Goal: Entertainment & Leisure: Consume media (video, audio)

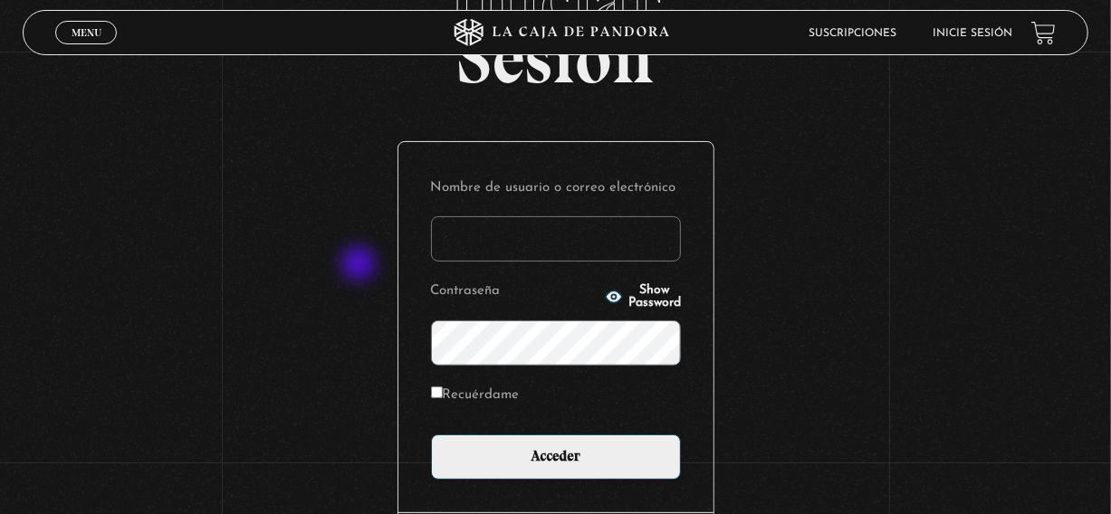
scroll to position [220, 0]
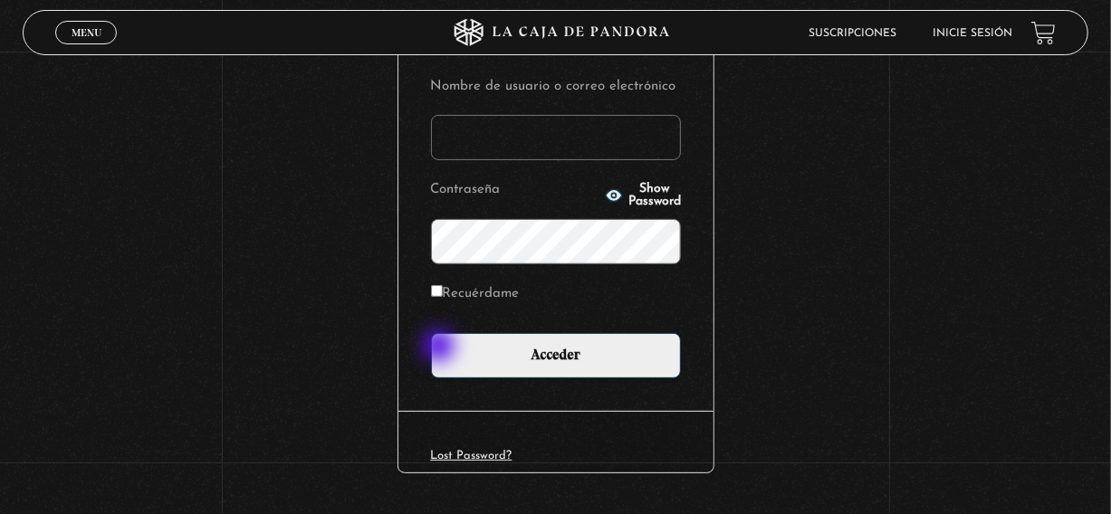
type input "[EMAIL_ADDRESS][DOMAIN_NAME]"
click at [440, 297] on input "Recuérdame" at bounding box center [437, 291] width 12 height 12
checkbox input "true"
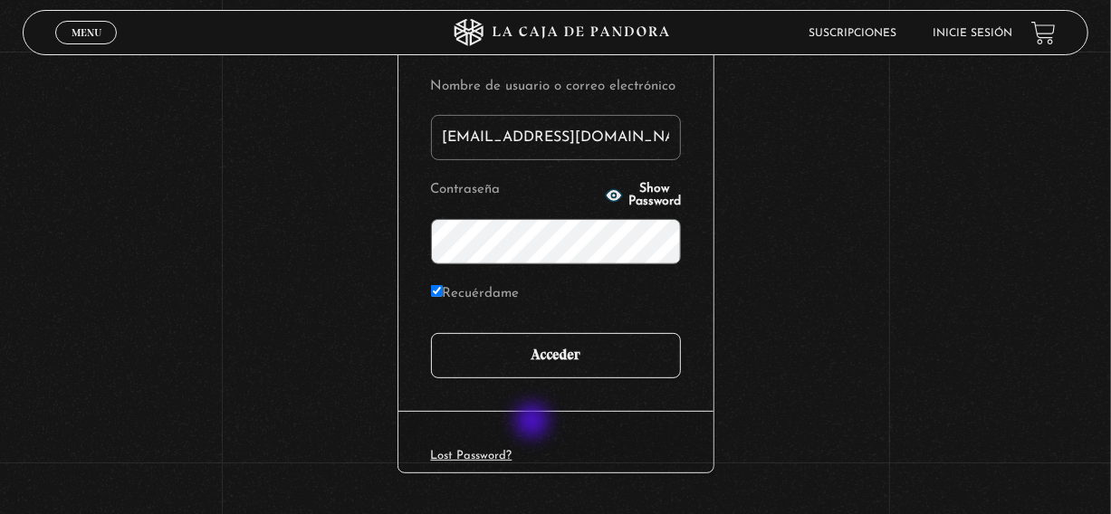
click at [534, 379] on input "Acceder" at bounding box center [556, 355] width 250 height 45
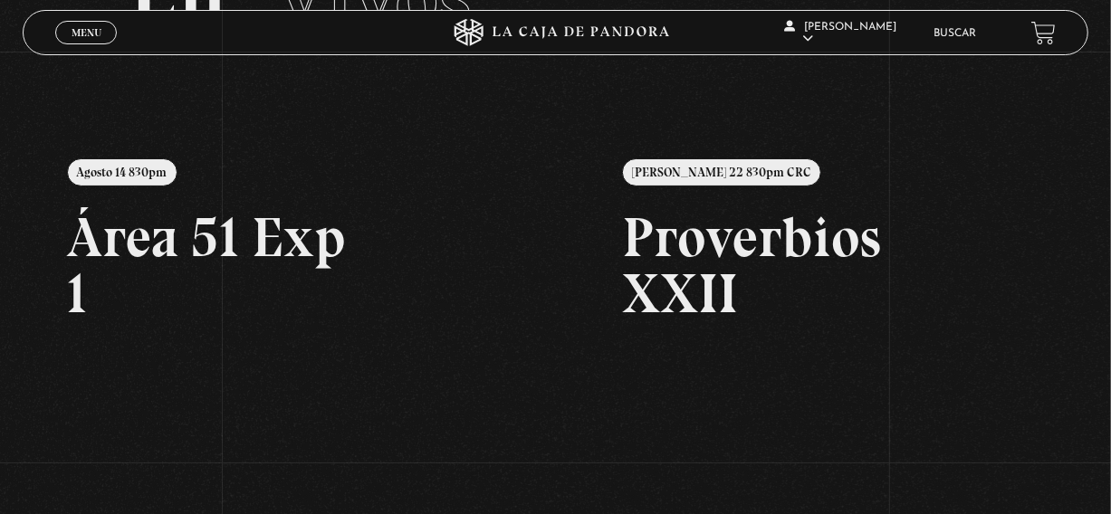
scroll to position [144, 0]
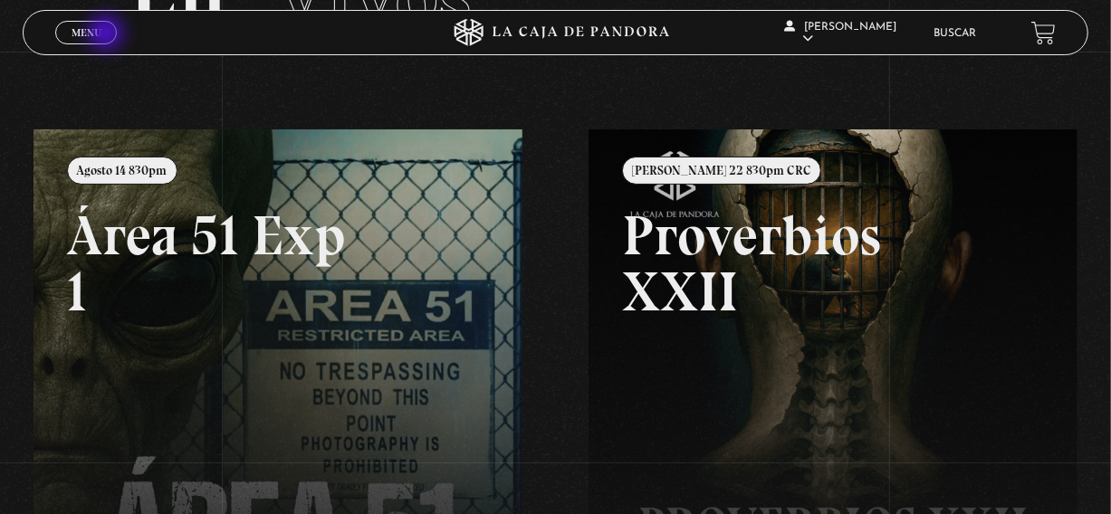
click at [108, 34] on link "Menu Cerrar" at bounding box center [86, 33] width 62 height 24
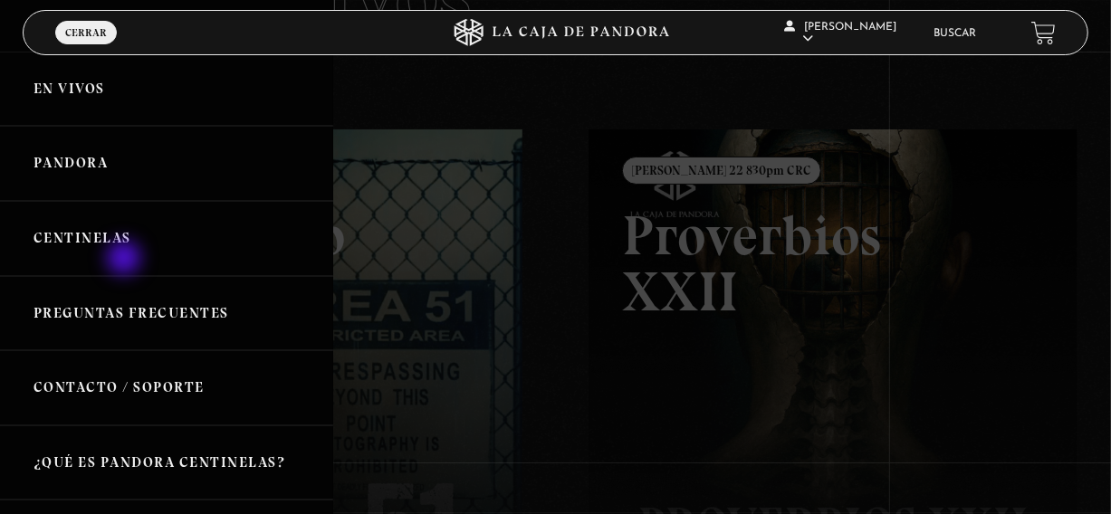
click at [126, 260] on link "Centinelas" at bounding box center [166, 238] width 333 height 75
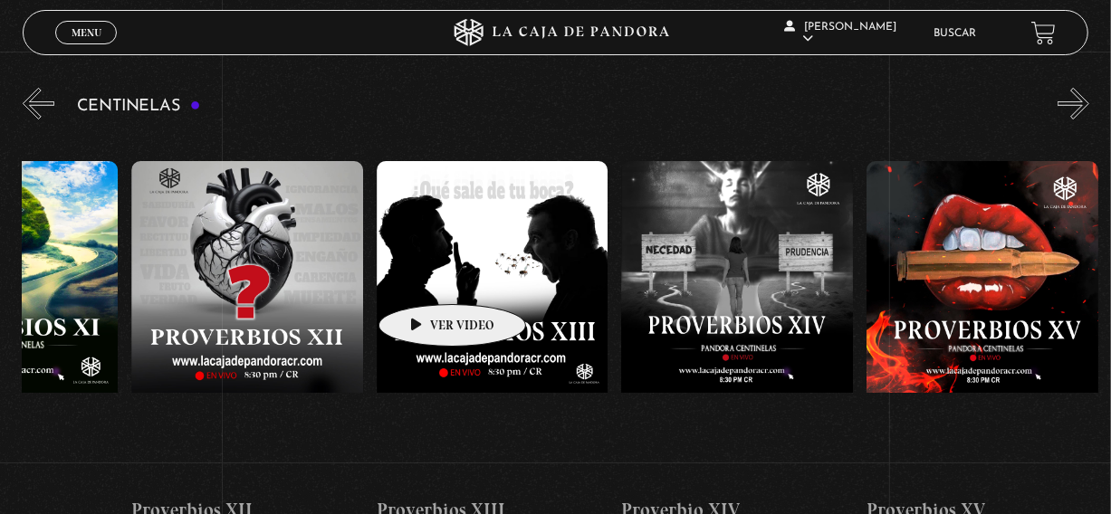
scroll to position [0, 3342]
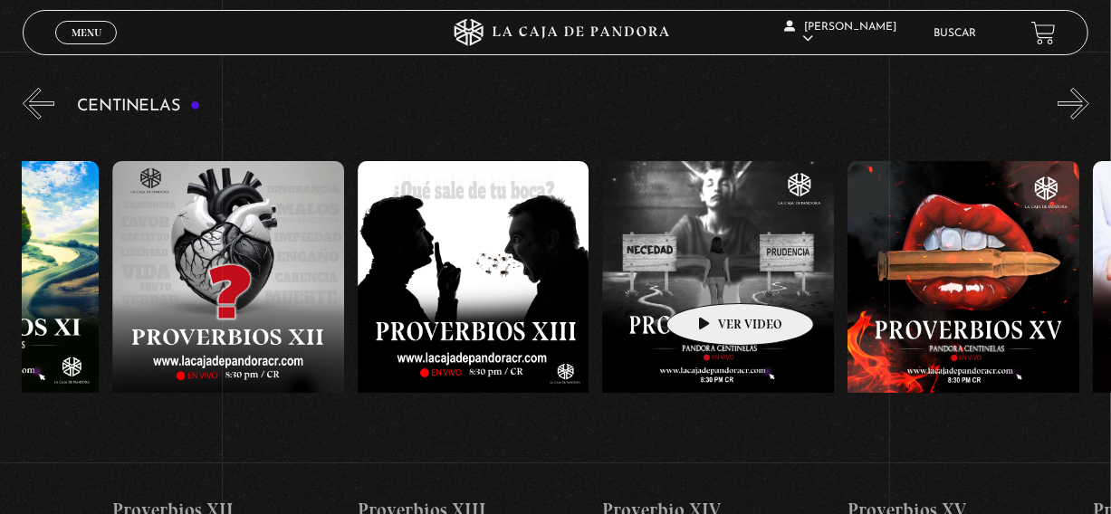
click at [712, 276] on figure at bounding box center [718, 324] width 232 height 326
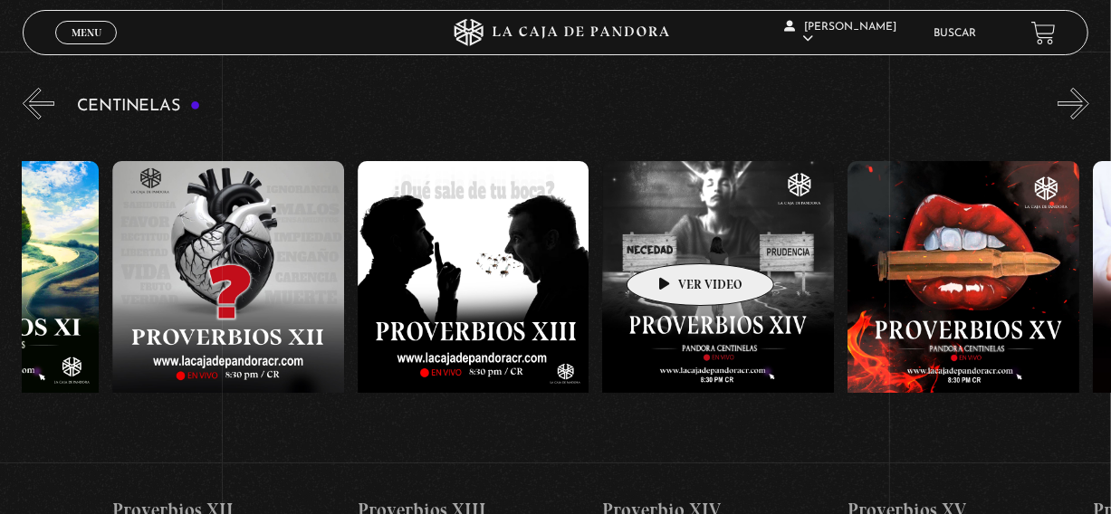
click at [672, 236] on figure at bounding box center [718, 324] width 232 height 326
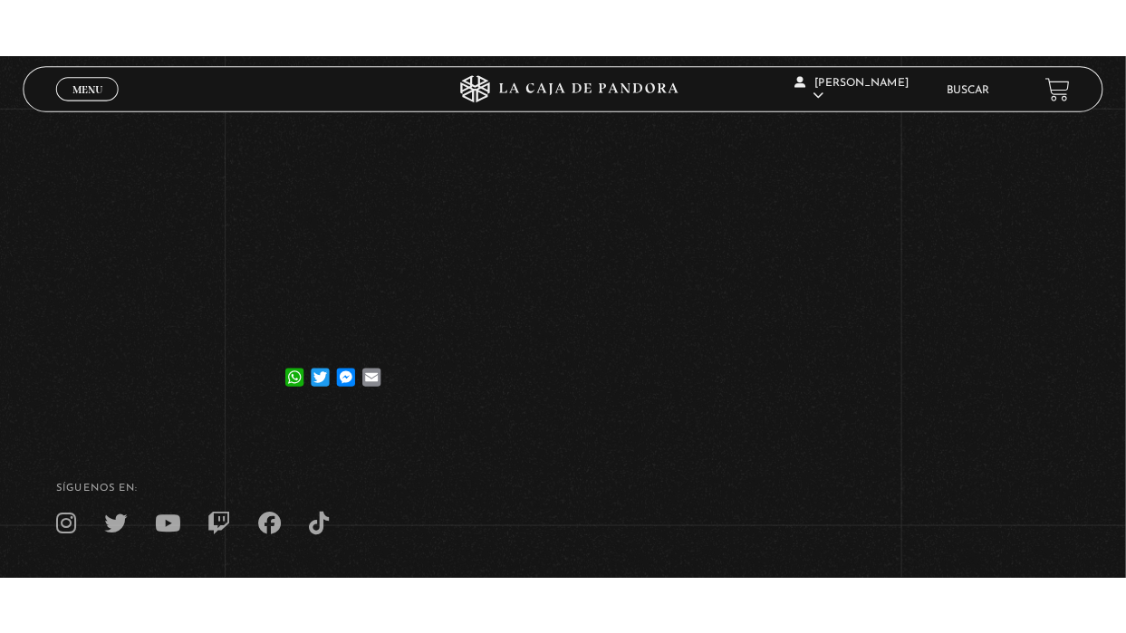
scroll to position [158, 0]
